Goal: Task Accomplishment & Management: Manage account settings

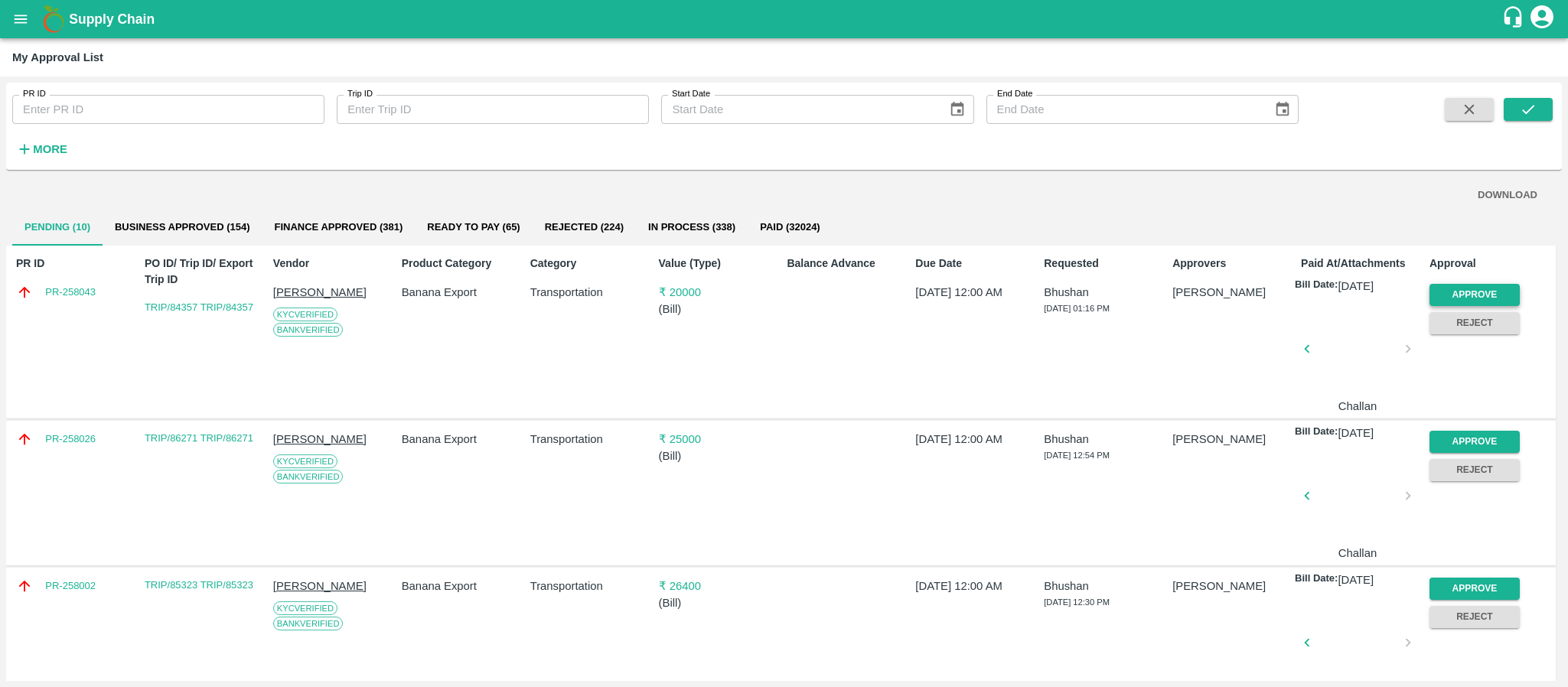
click at [1459, 303] on button "Approve" at bounding box center [1475, 294] width 91 height 22
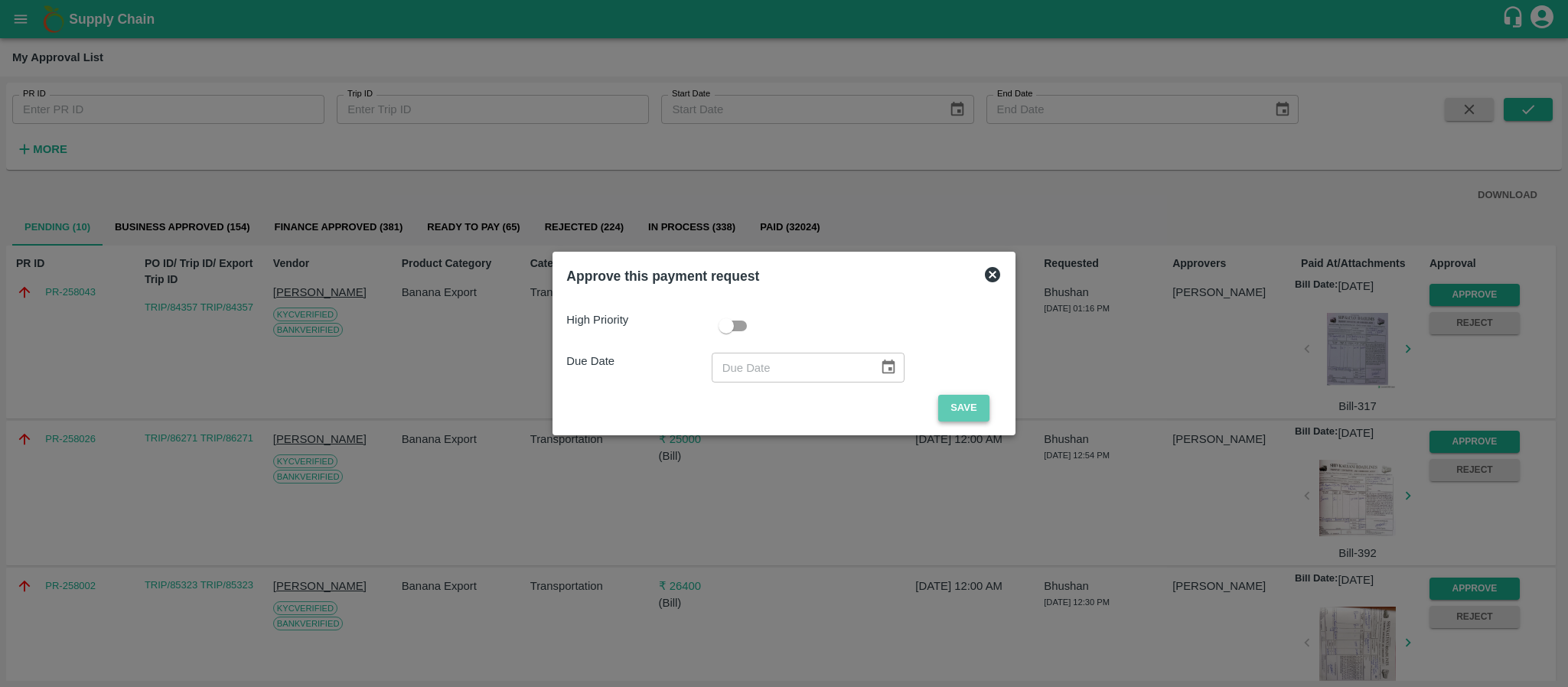
click at [955, 412] on button "Save" at bounding box center [963, 408] width 50 height 27
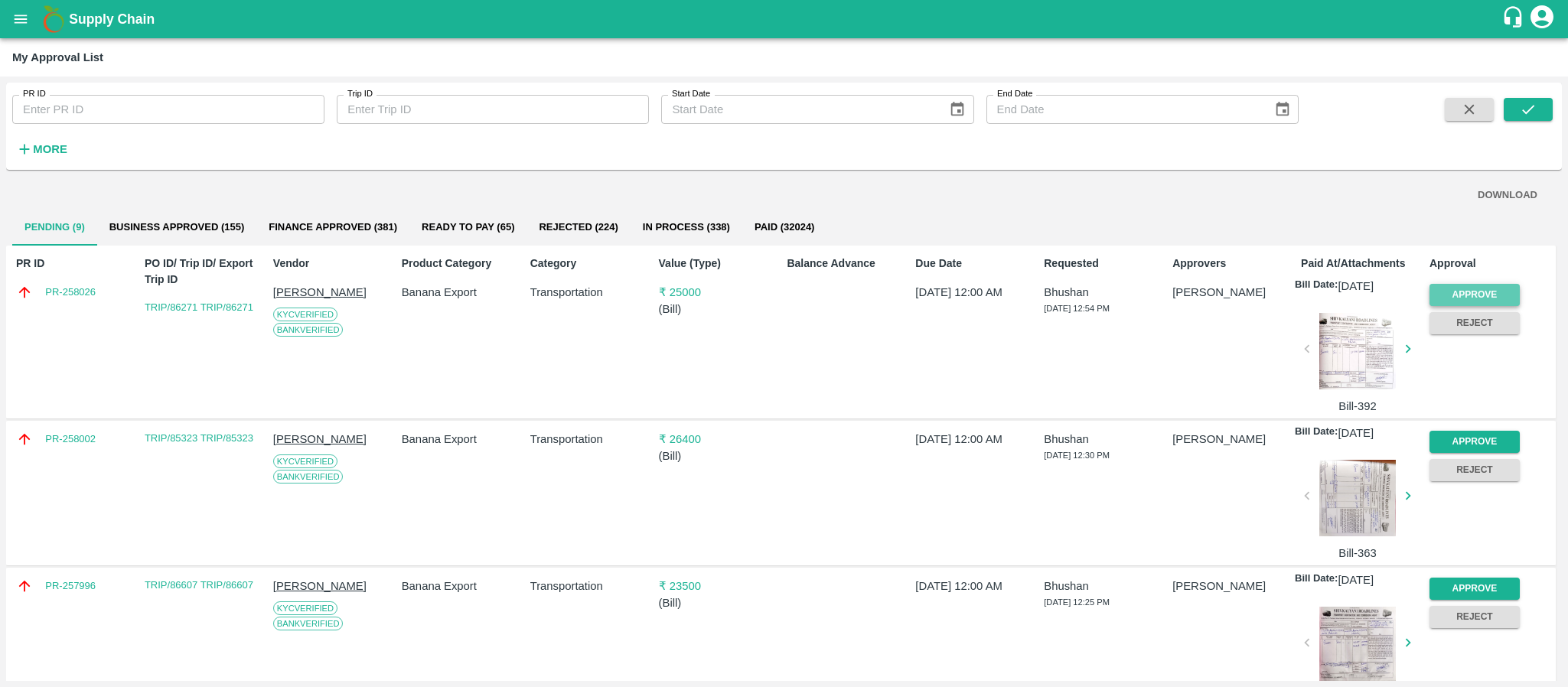
click at [1479, 285] on button "Approve" at bounding box center [1475, 294] width 91 height 22
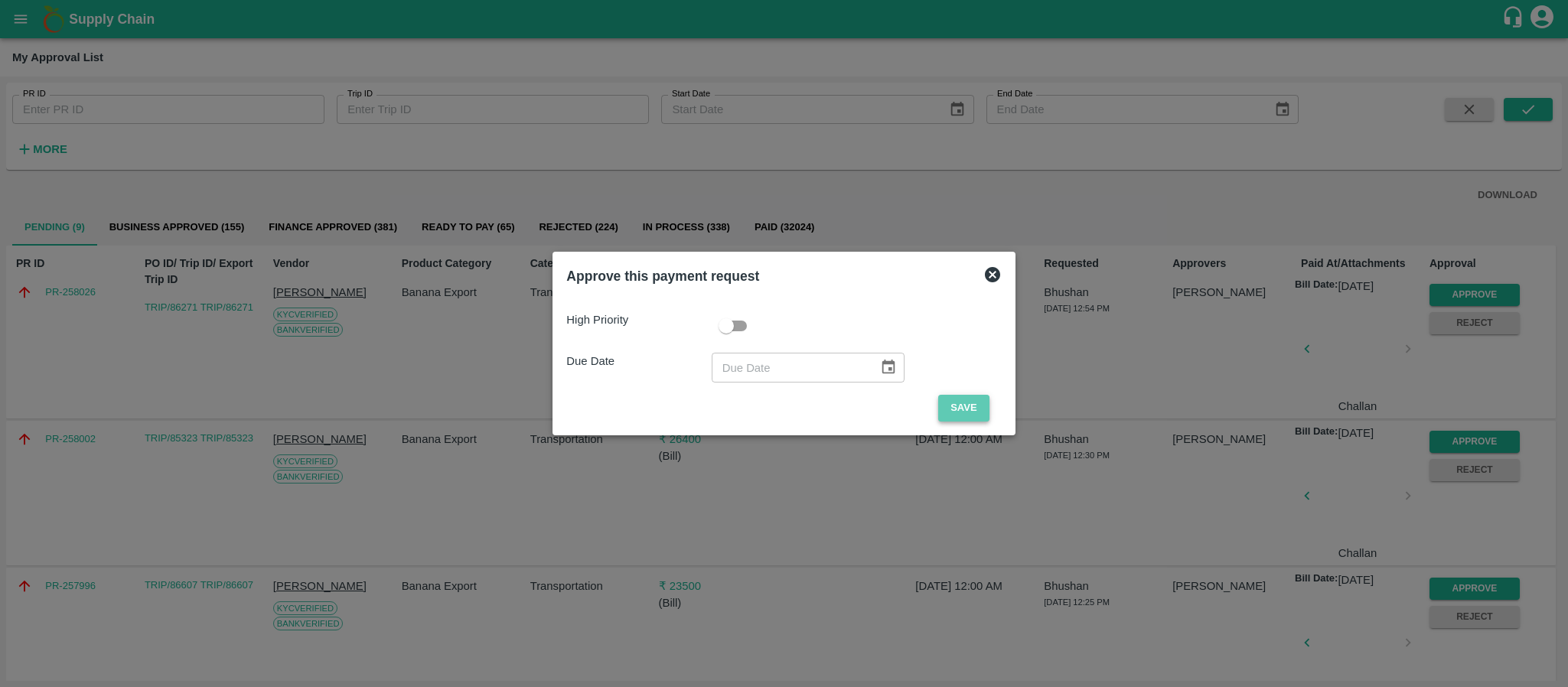
click at [950, 409] on button "Save" at bounding box center [963, 408] width 50 height 27
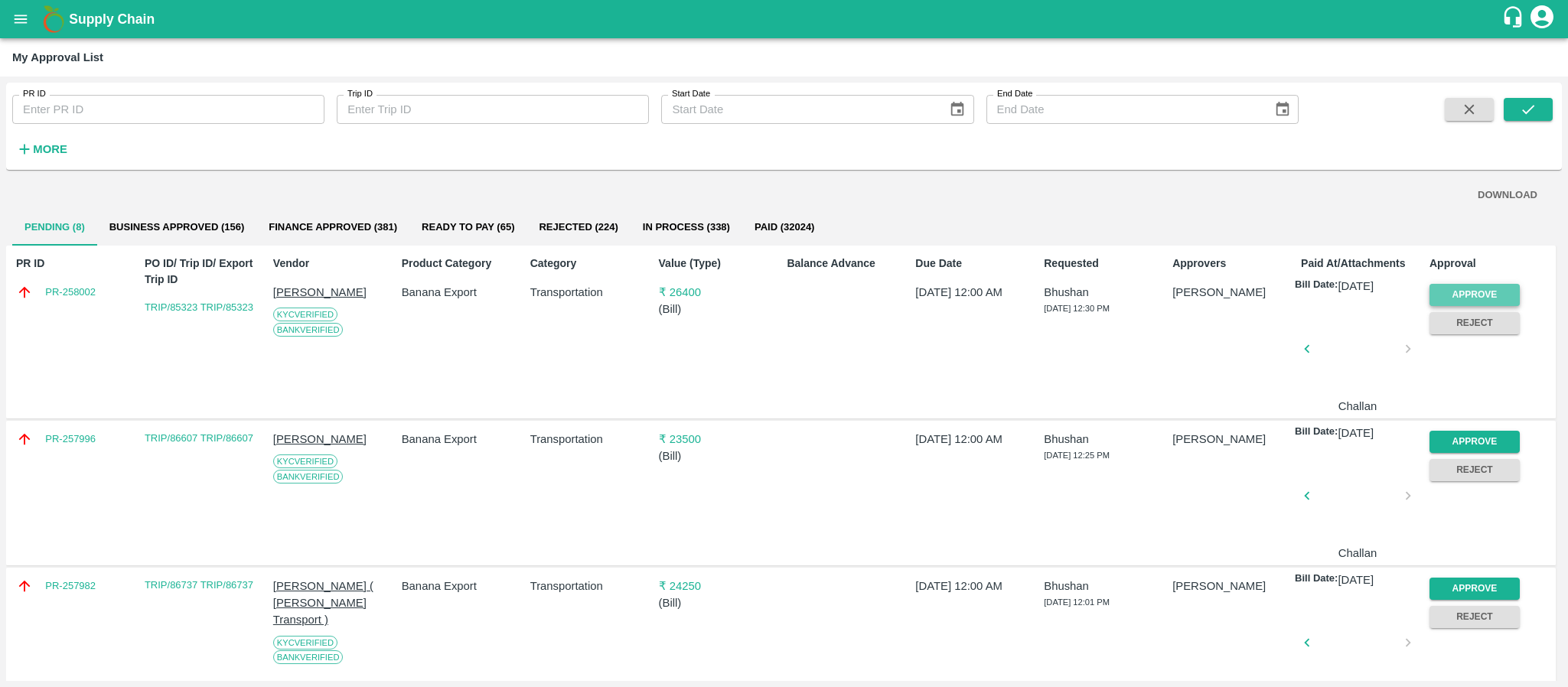
click at [1481, 289] on button "Approve" at bounding box center [1475, 294] width 91 height 22
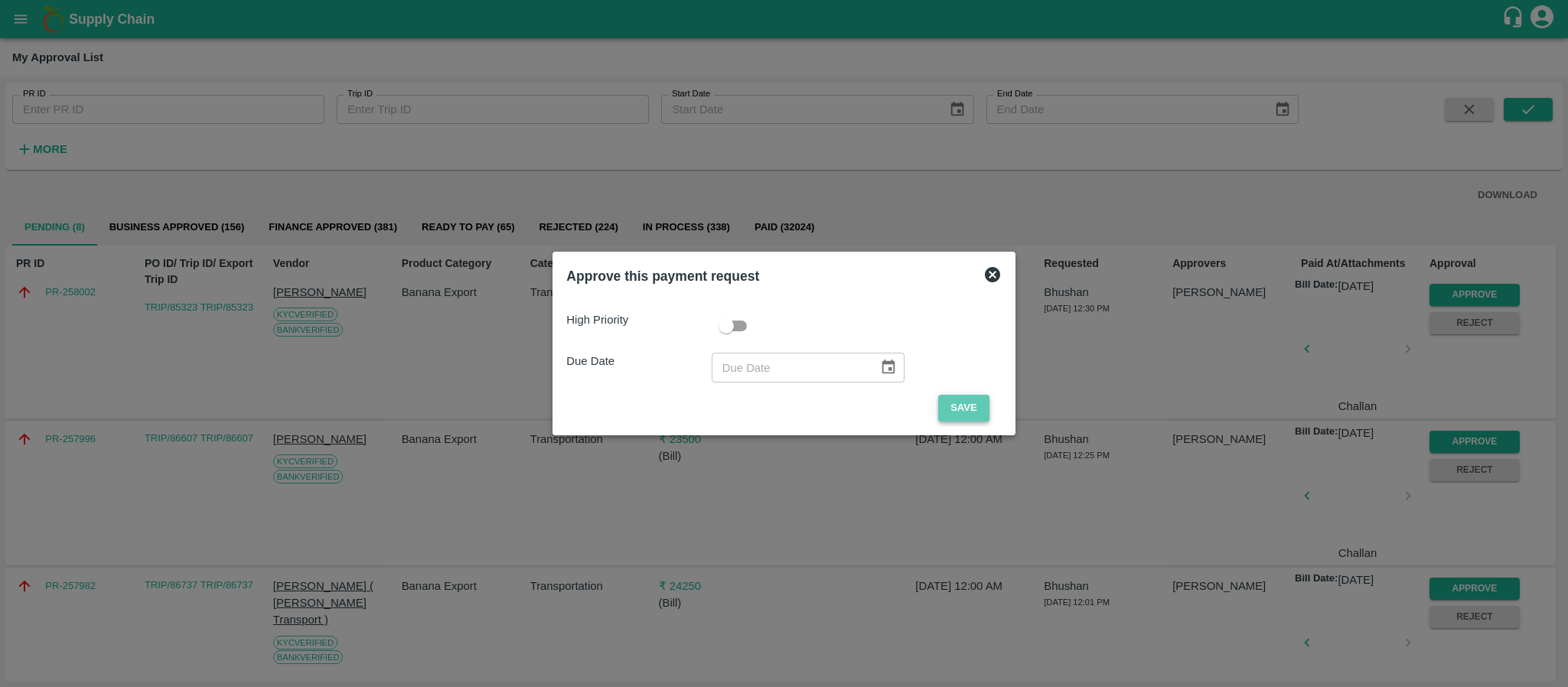
click at [969, 402] on button "Save" at bounding box center [963, 408] width 50 height 27
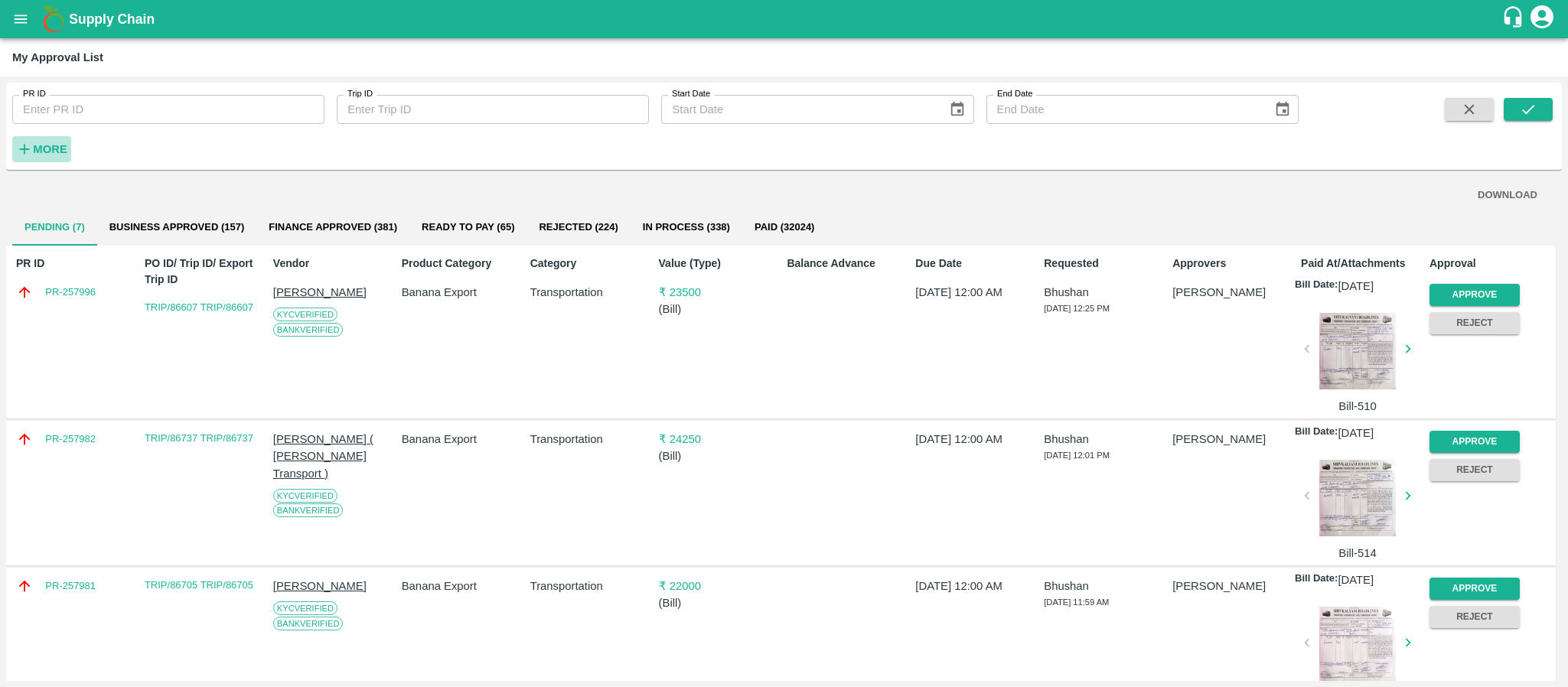
click at [46, 145] on strong "More" at bounding box center [50, 149] width 35 height 13
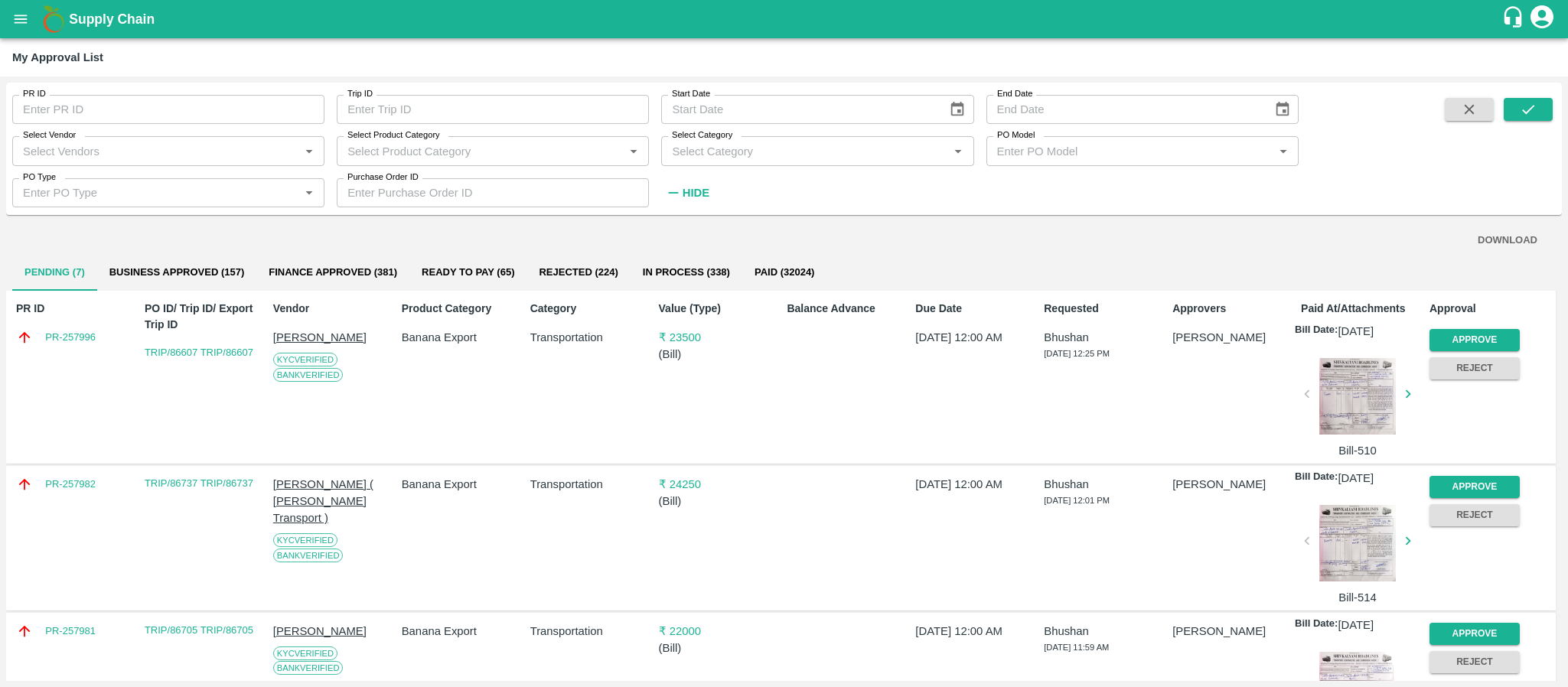
click at [118, 161] on div "Select Vendor   *" at bounding box center [169, 151] width 313 height 29
click at [95, 179] on div "A2 ENTERPRISES-Transporter" at bounding box center [111, 183] width 159 height 16
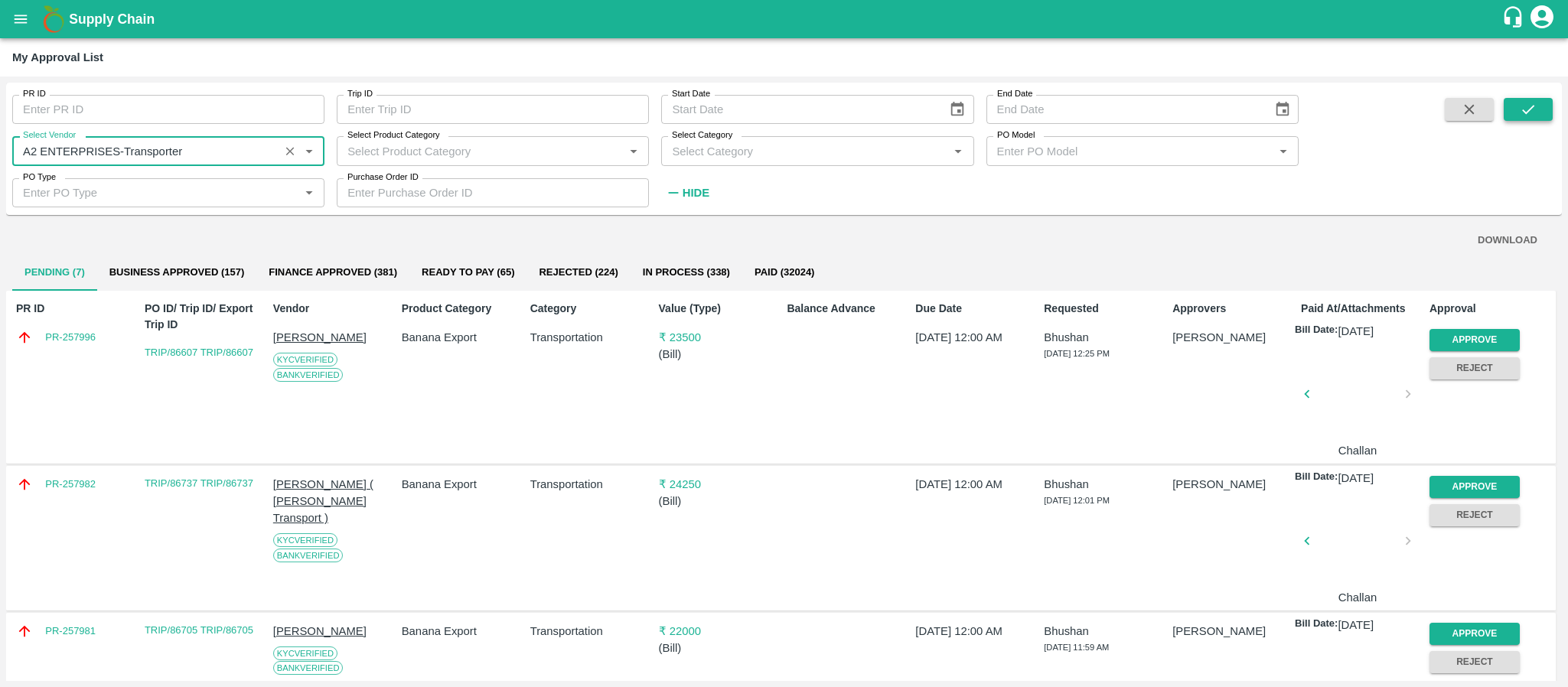
type input "A2 ENTERPRISES-Transporter"
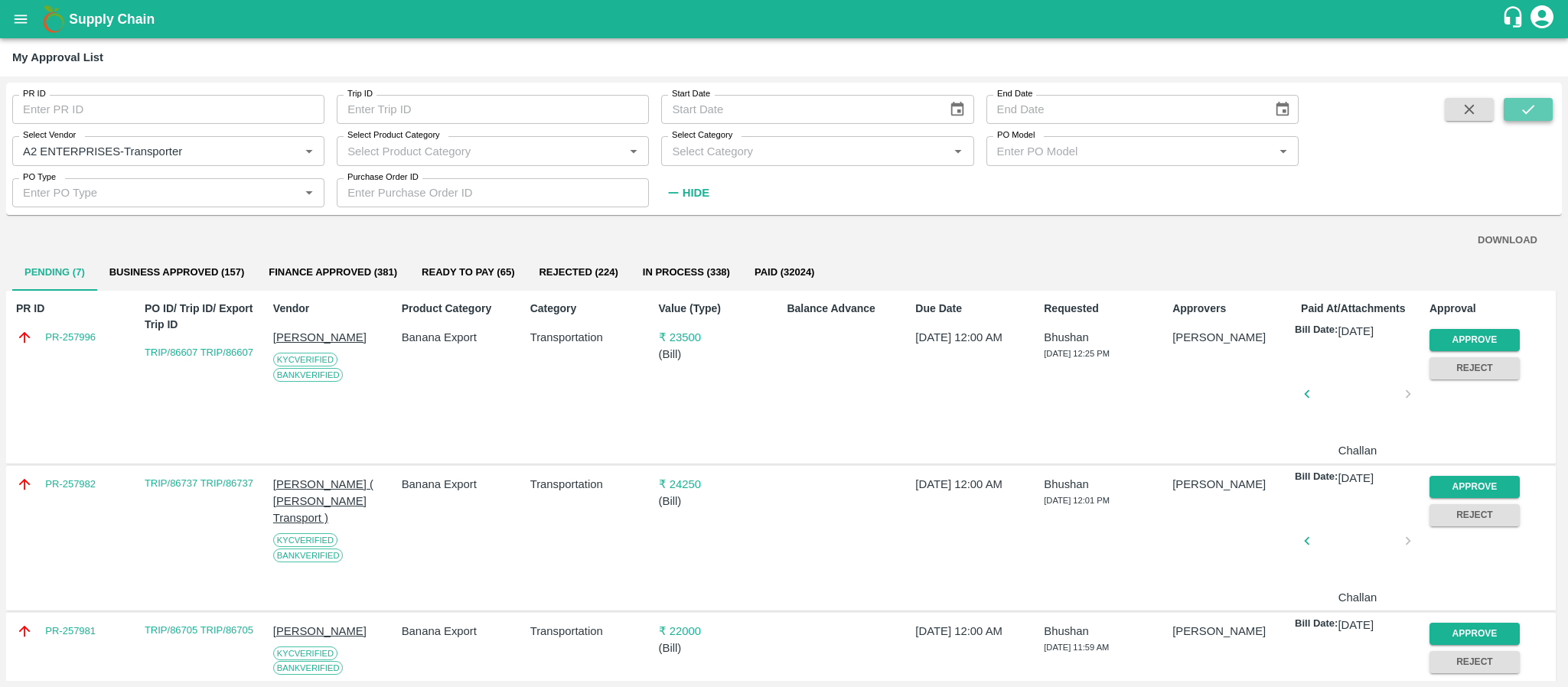
click at [1531, 98] on button "submit" at bounding box center [1528, 110] width 49 height 23
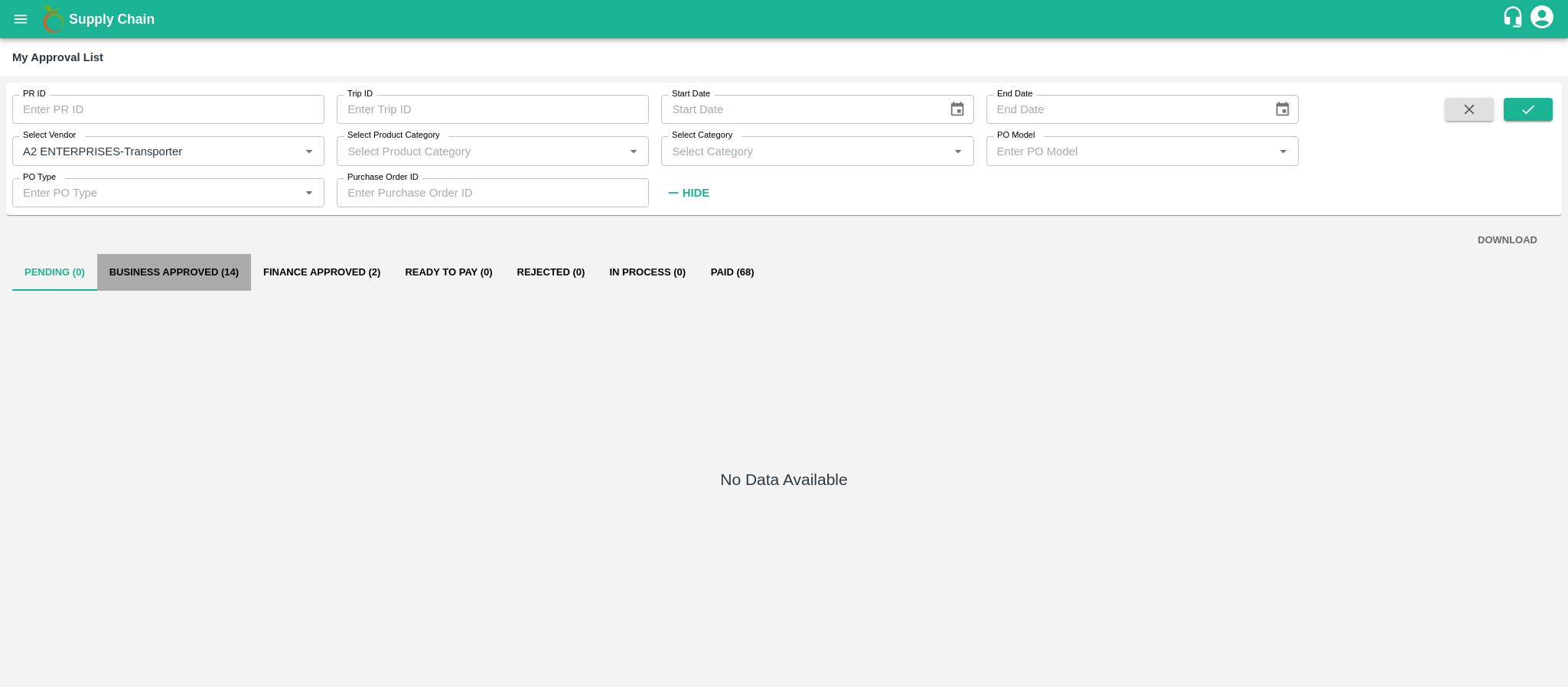
click at [188, 261] on button "Business Approved (14)" at bounding box center [174, 272] width 153 height 37
